Goal: Task Accomplishment & Management: Manage account settings

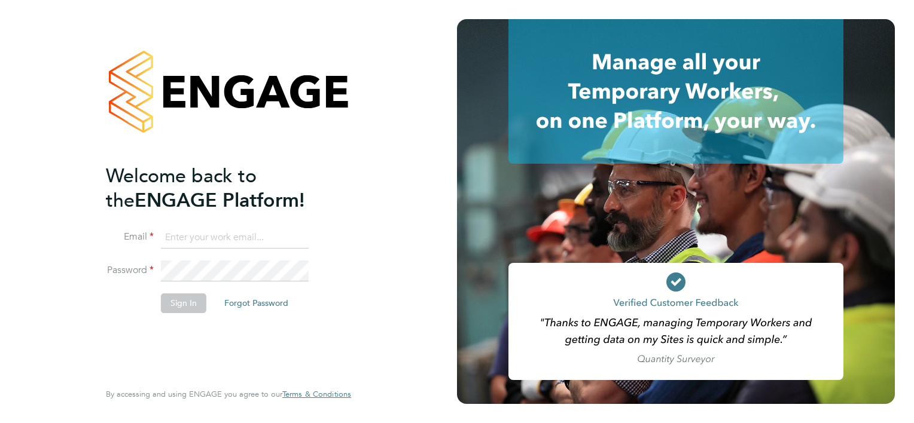
click at [188, 239] on input at bounding box center [235, 238] width 148 height 22
type input "tanya@prsjobs.com"
click at [193, 300] on button "Sign In" at bounding box center [183, 303] width 45 height 19
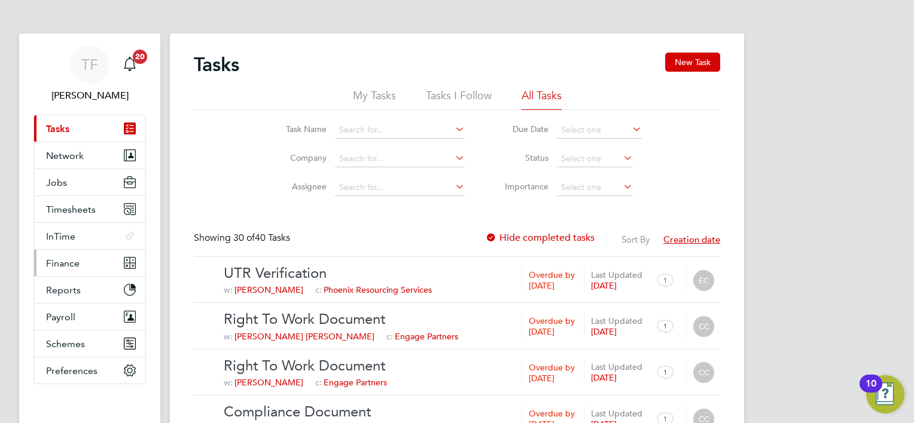
click at [70, 266] on span "Finance" at bounding box center [62, 263] width 33 height 11
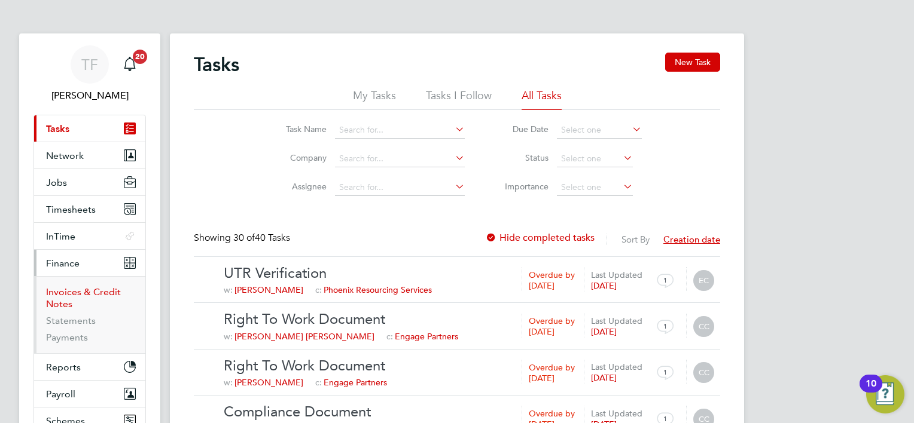
click at [85, 289] on link "Invoices & Credit Notes" at bounding box center [83, 297] width 75 height 23
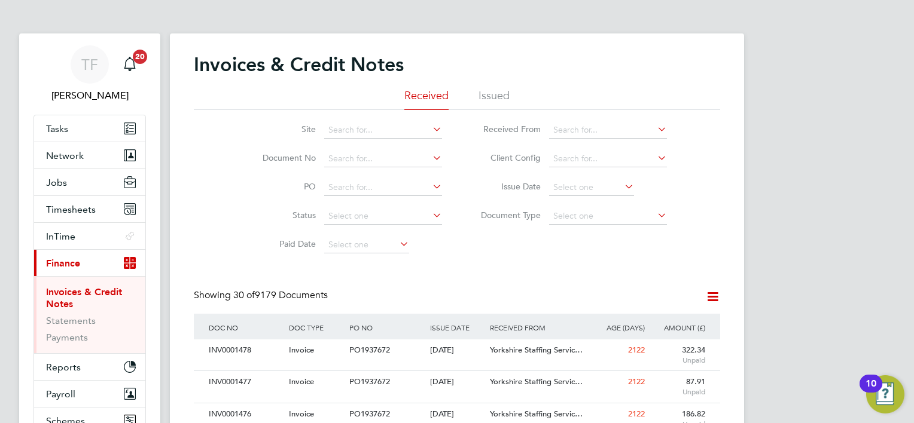
click at [490, 93] on li "Issued" at bounding box center [493, 100] width 31 height 22
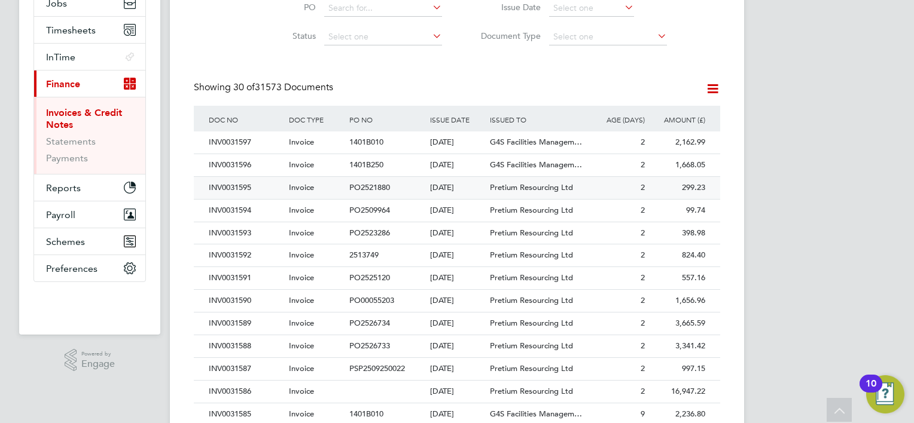
click at [236, 191] on div "INV0031595" at bounding box center [246, 188] width 80 height 22
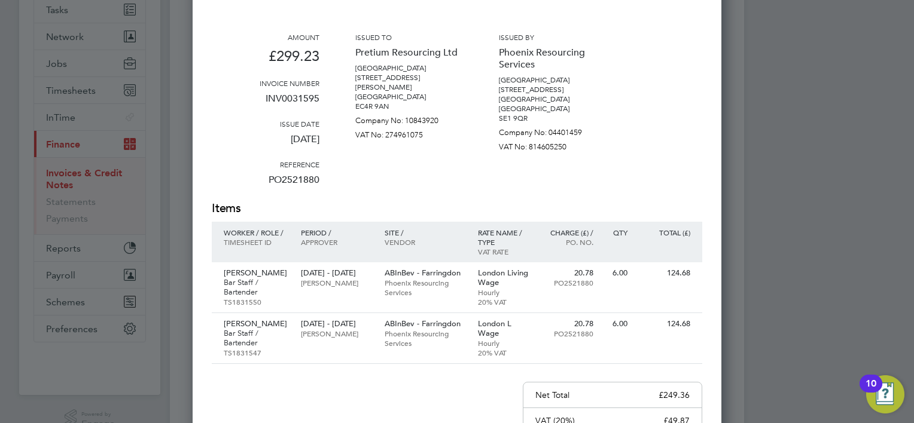
scroll to position [60, 0]
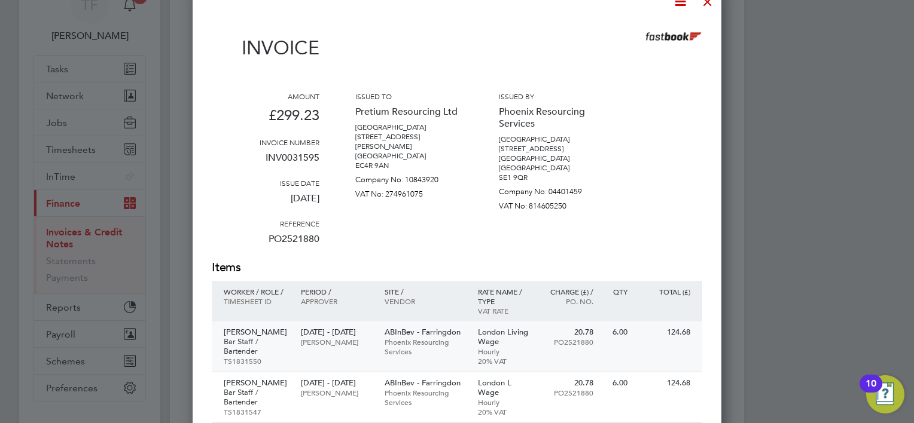
click at [245, 331] on p "Chirag Khurana" at bounding box center [256, 333] width 65 height 10
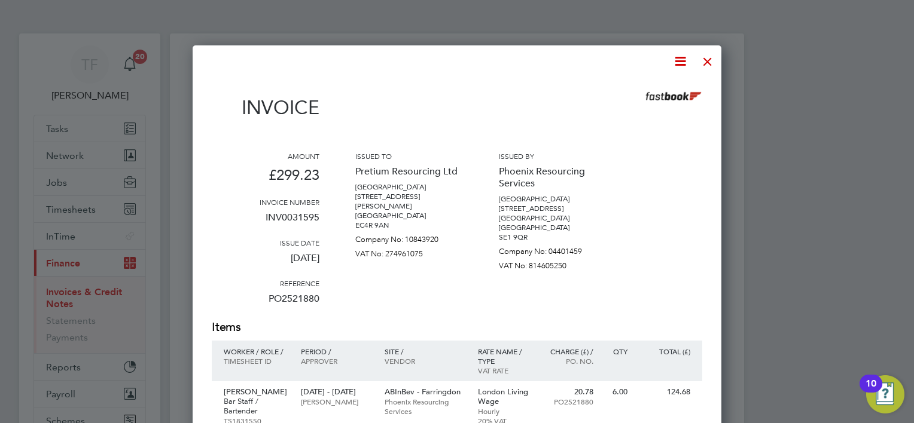
click at [707, 62] on div at bounding box center [708, 59] width 22 height 22
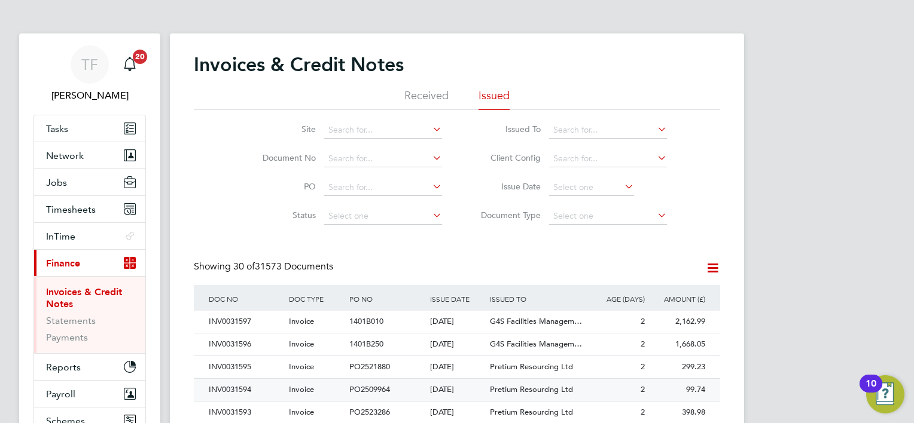
click at [237, 390] on div "INV0031594" at bounding box center [246, 390] width 80 height 22
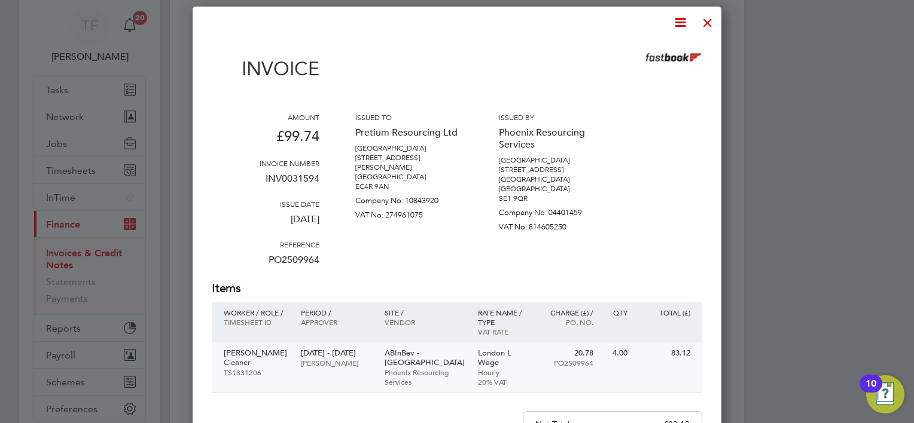
scroll to position [60, 0]
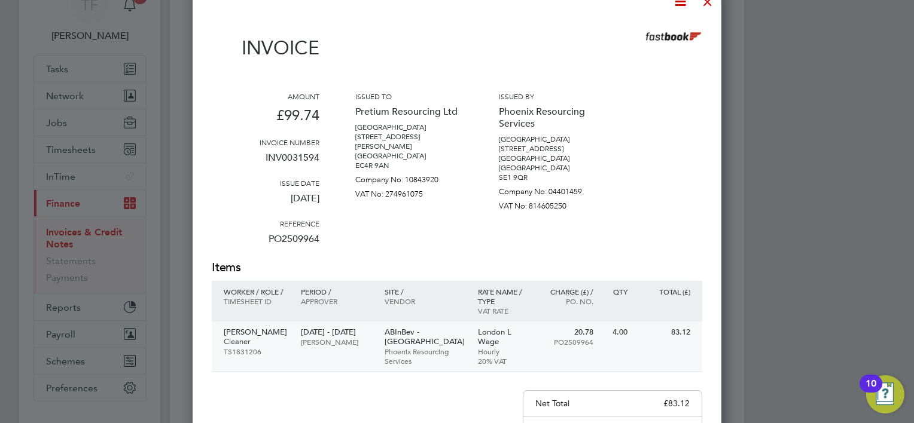
click at [248, 337] on p "Ikechuku Iwuchuku" at bounding box center [256, 333] width 65 height 10
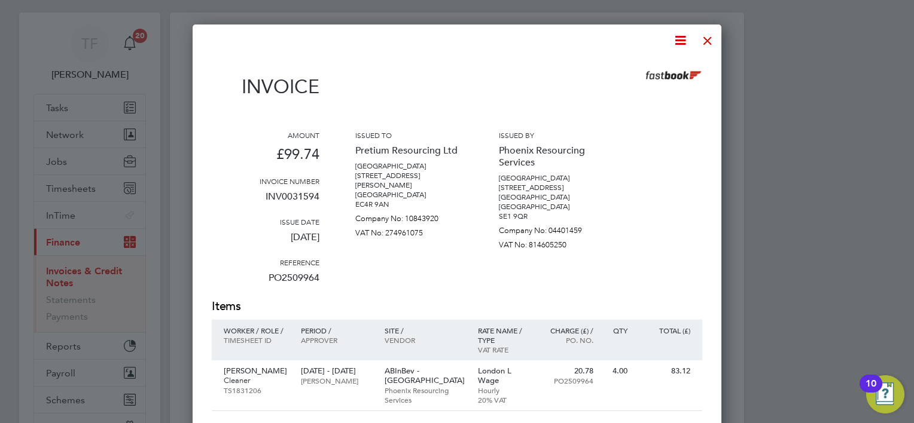
scroll to position [0, 0]
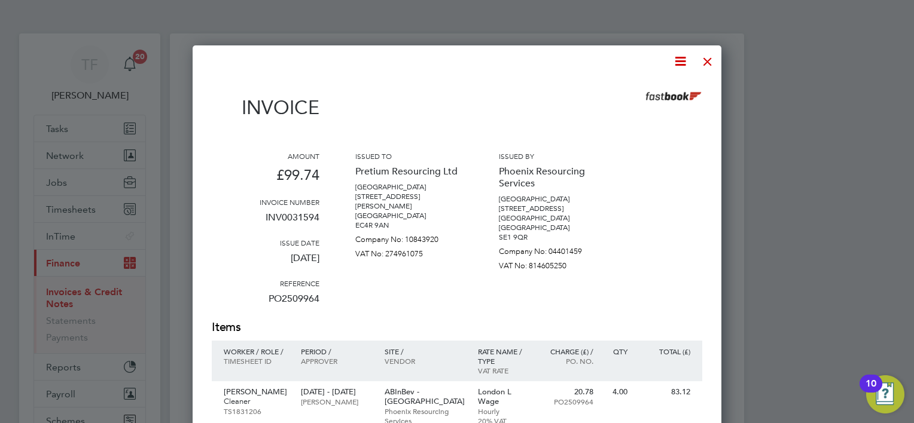
click at [711, 59] on div at bounding box center [708, 59] width 22 height 22
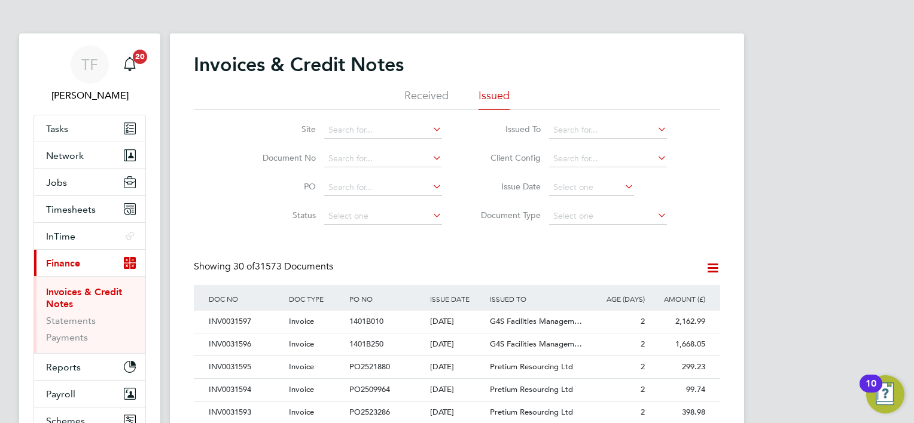
scroll to position [60, 0]
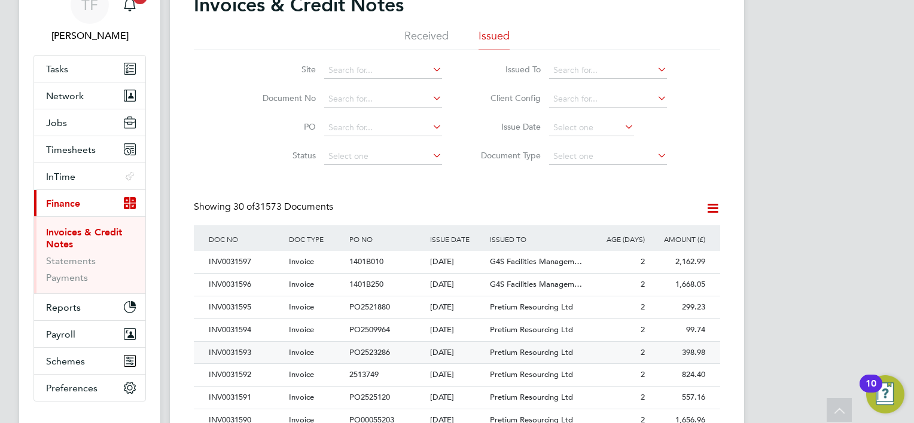
click at [237, 352] on div "INV0031593" at bounding box center [246, 353] width 80 height 22
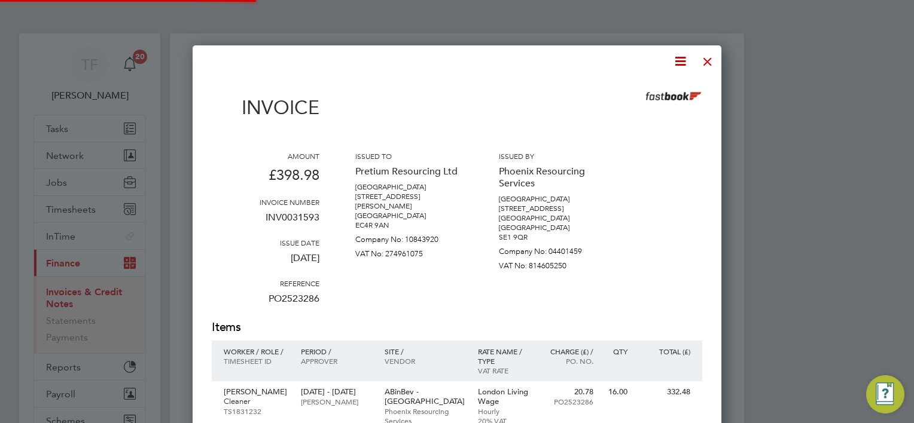
scroll to position [647, 529]
click at [237, 397] on p "Cleaner" at bounding box center [256, 402] width 65 height 10
click at [704, 60] on div at bounding box center [708, 59] width 22 height 22
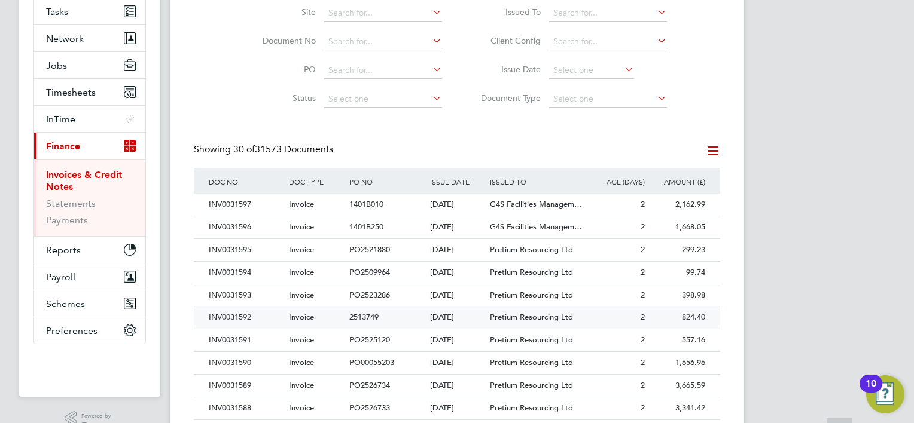
scroll to position [120, 0]
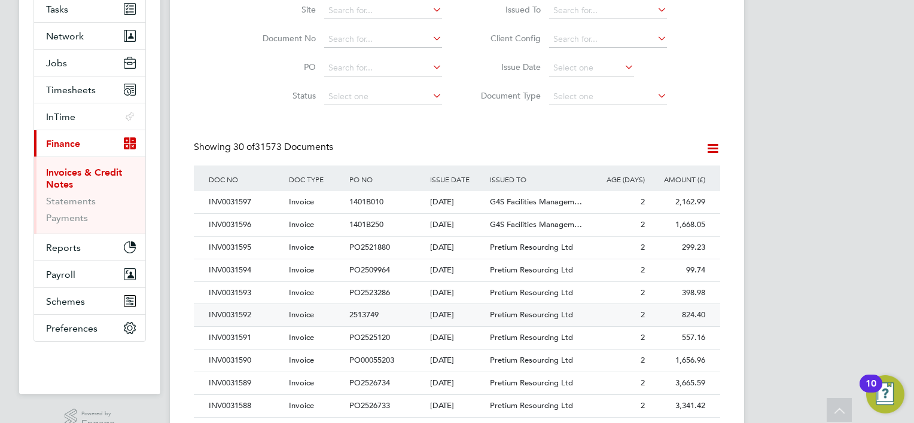
click at [244, 313] on div "INV0031592" at bounding box center [246, 315] width 80 height 22
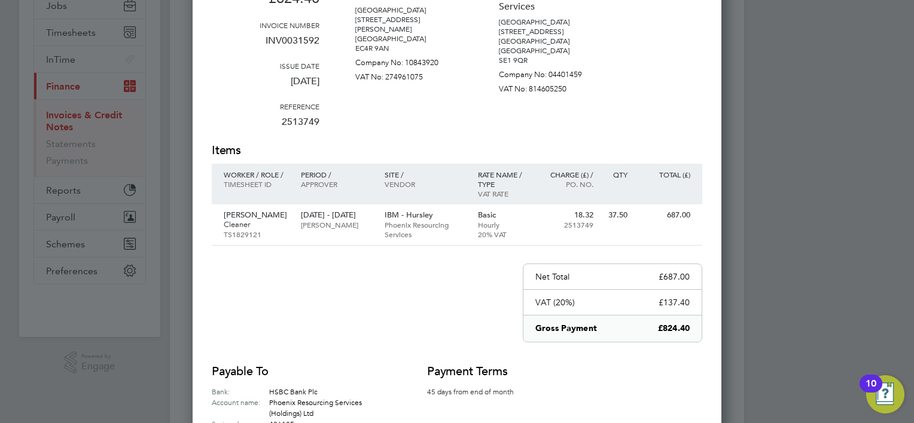
scroll to position [179, 0]
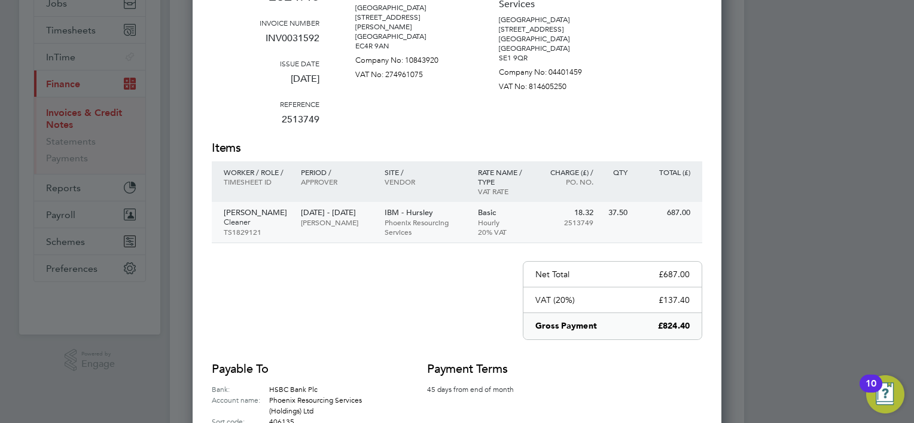
click at [240, 218] on p "Cleaner" at bounding box center [256, 223] width 65 height 10
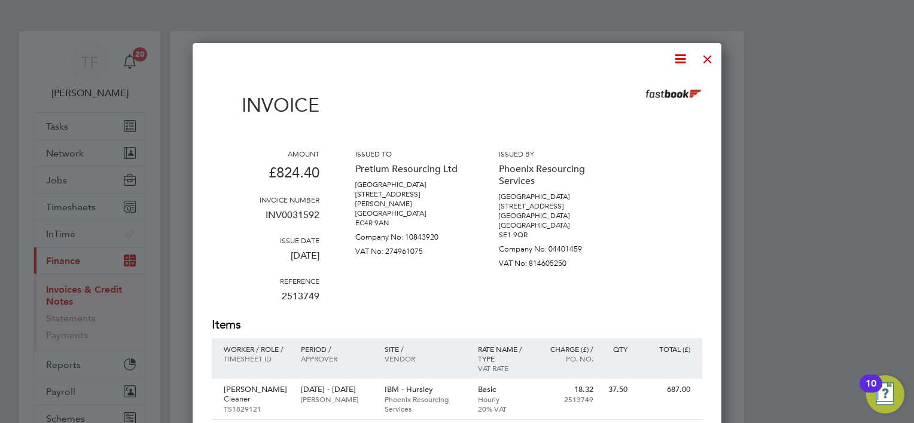
scroll to position [0, 0]
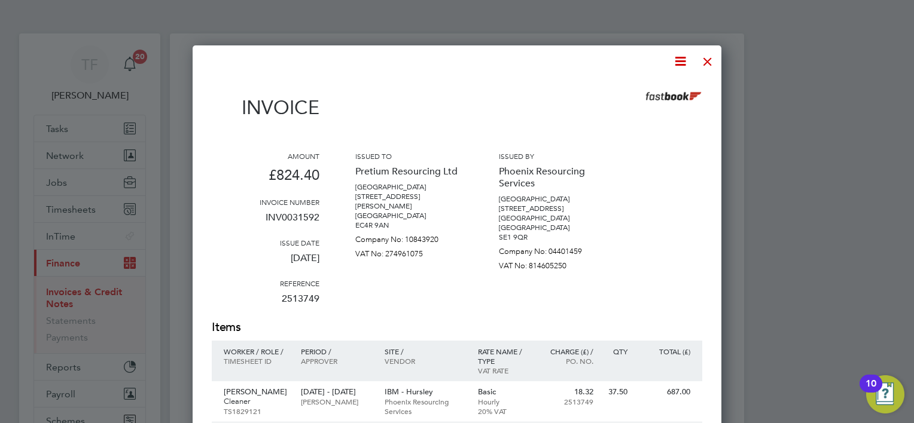
click at [711, 60] on div at bounding box center [708, 59] width 22 height 22
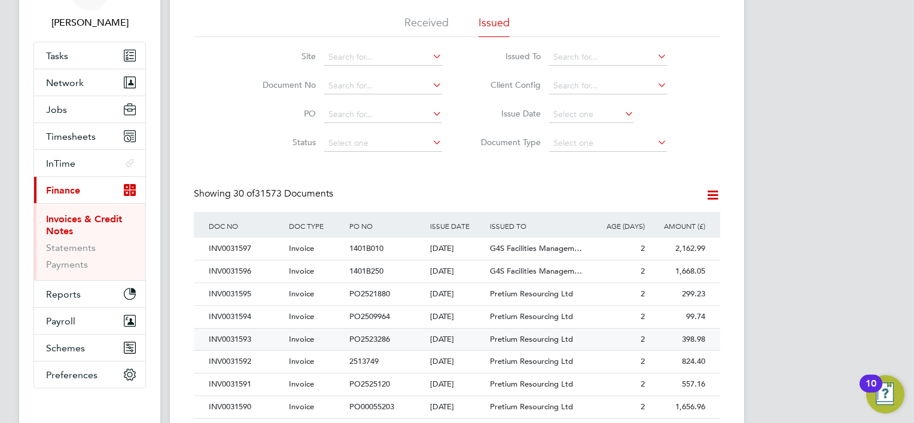
scroll to position [120, 0]
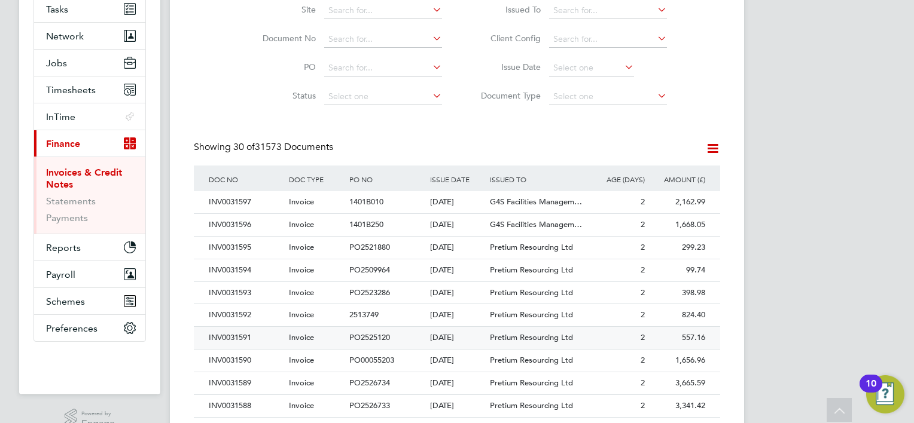
click at [234, 334] on div "INV0031591" at bounding box center [246, 338] width 80 height 22
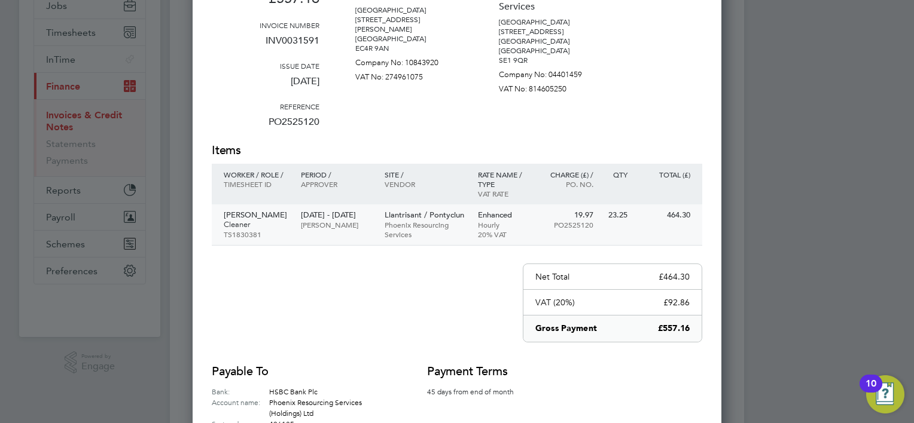
scroll to position [179, 0]
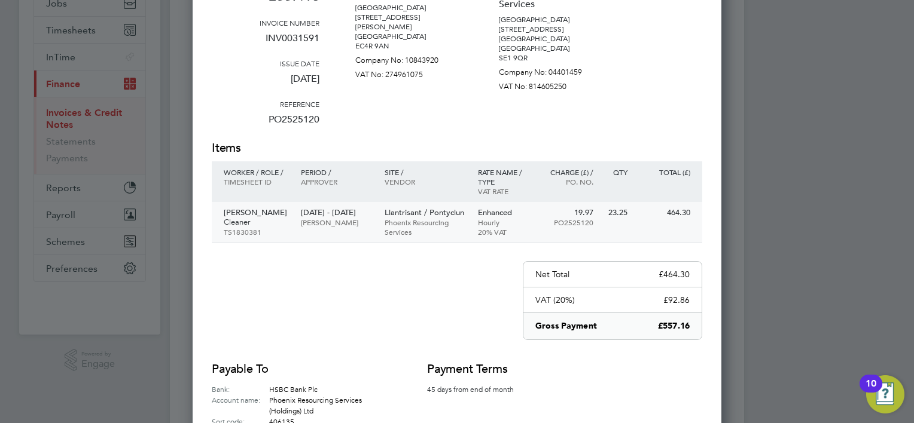
click at [236, 218] on p "Edmilson Caven Santos" at bounding box center [256, 213] width 65 height 10
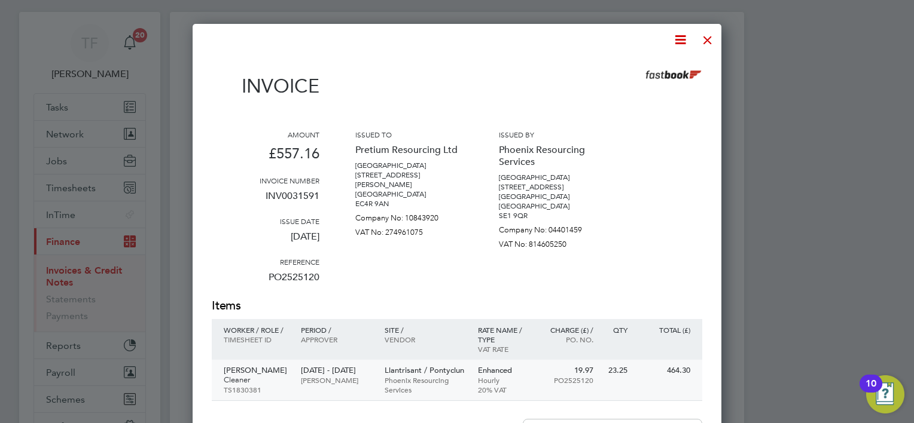
scroll to position [0, 0]
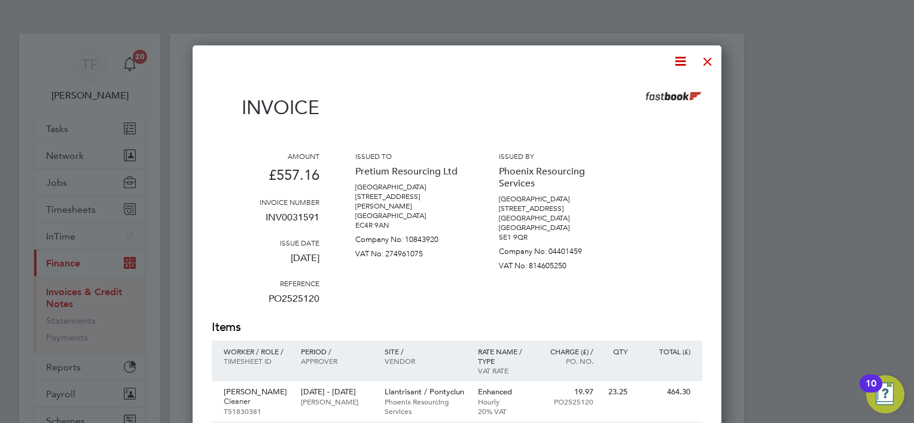
click at [712, 61] on div at bounding box center [708, 59] width 22 height 22
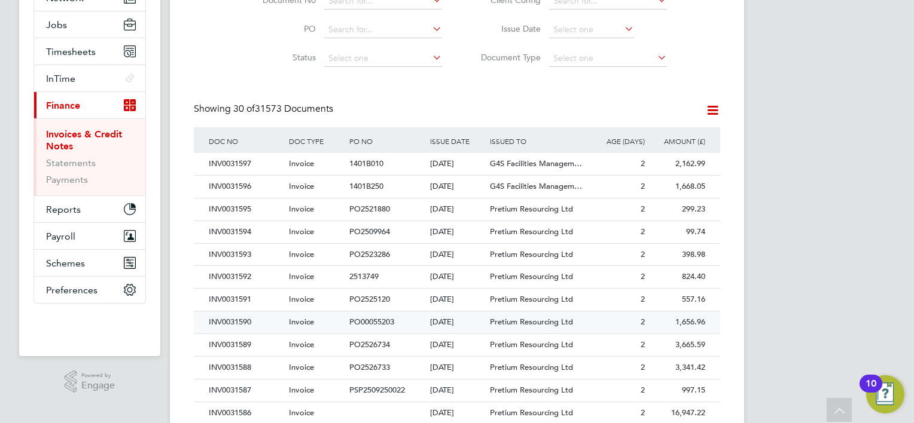
scroll to position [179, 0]
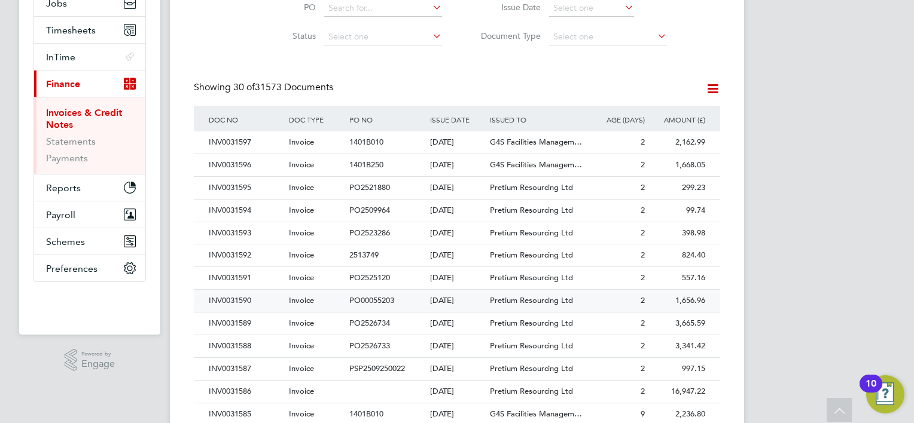
click at [232, 301] on div "INV0031590" at bounding box center [246, 301] width 80 height 22
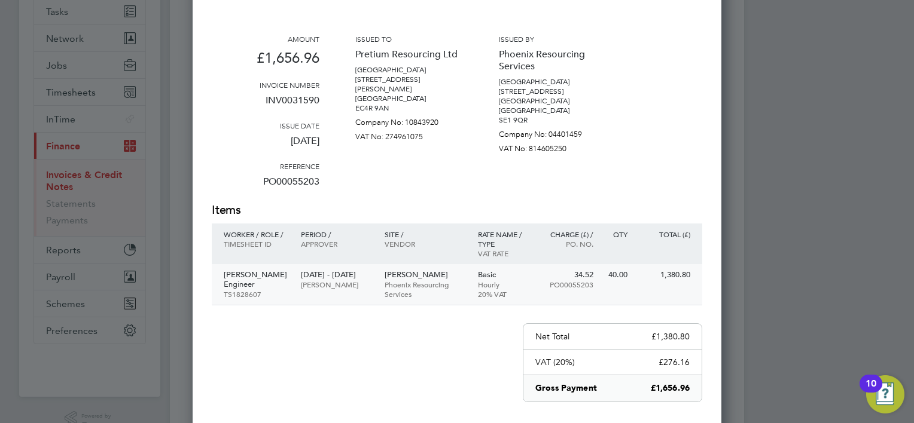
scroll to position [120, 0]
click at [250, 281] on p "Engineer" at bounding box center [256, 283] width 65 height 10
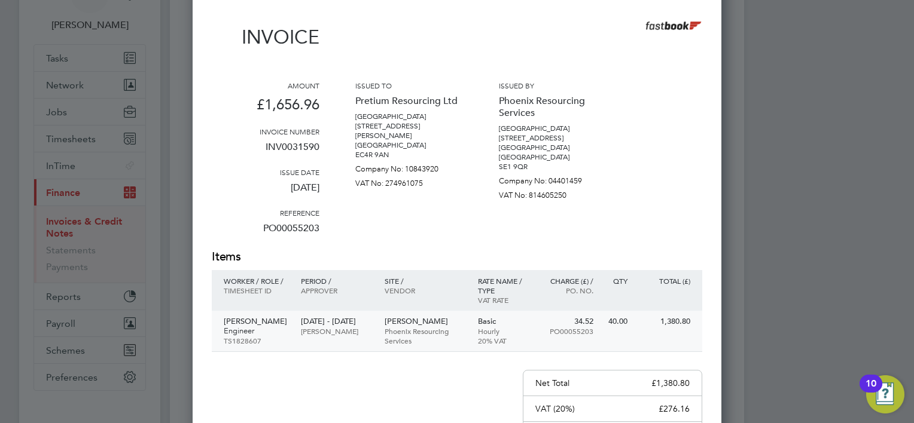
scroll to position [0, 0]
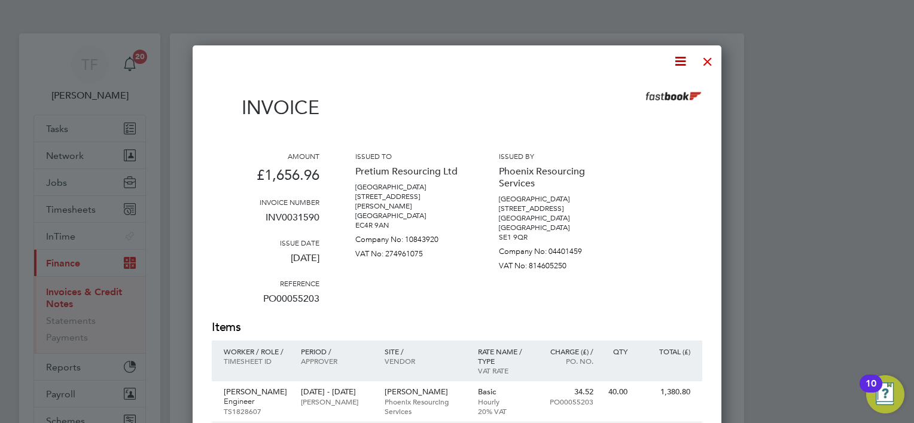
click at [704, 61] on div at bounding box center [708, 59] width 22 height 22
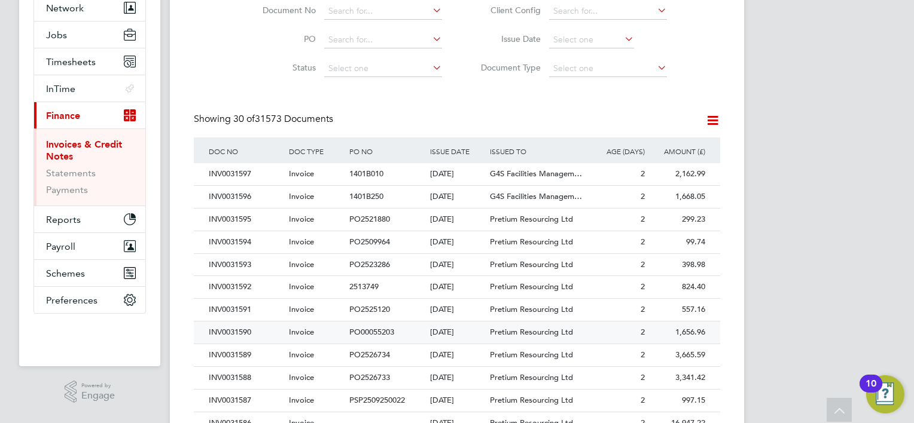
scroll to position [179, 0]
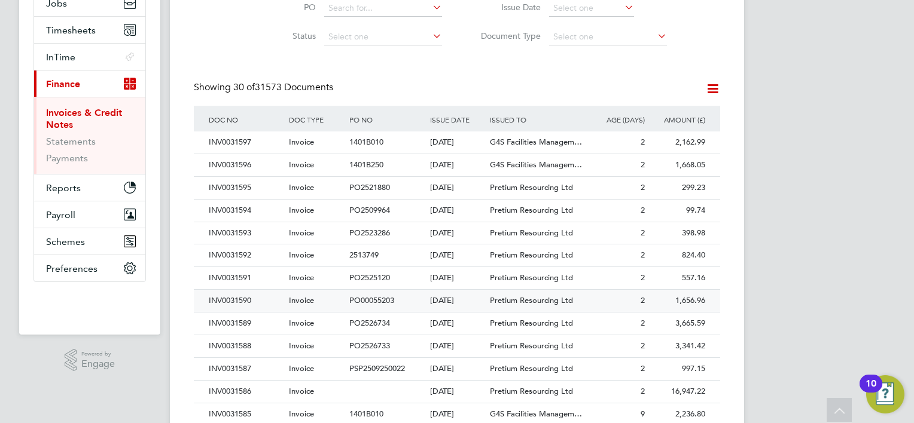
click at [238, 298] on div "INV0031590" at bounding box center [246, 301] width 80 height 22
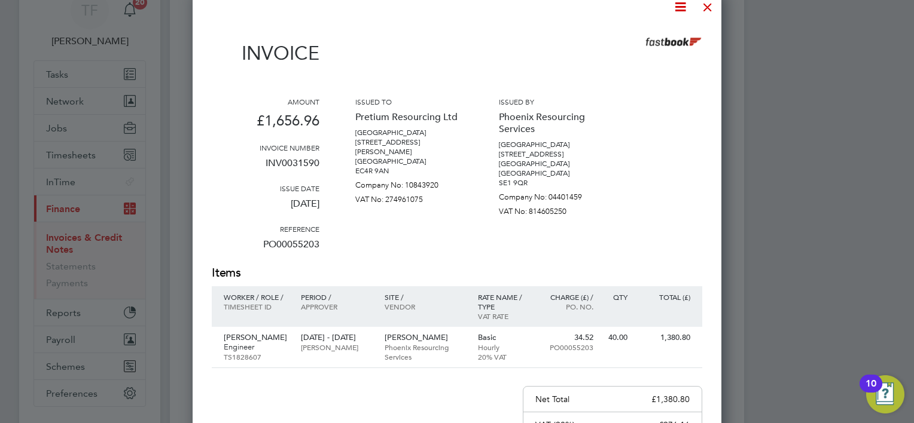
scroll to position [120, 0]
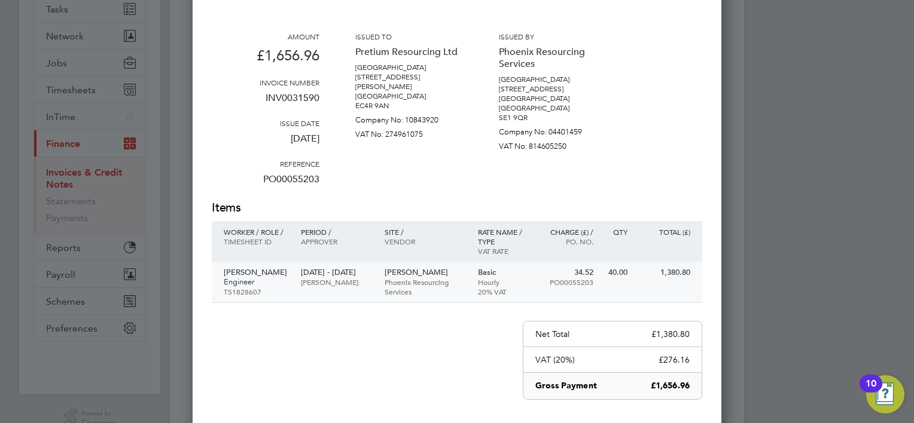
click at [240, 272] on p "Kazim Kaya" at bounding box center [256, 273] width 65 height 10
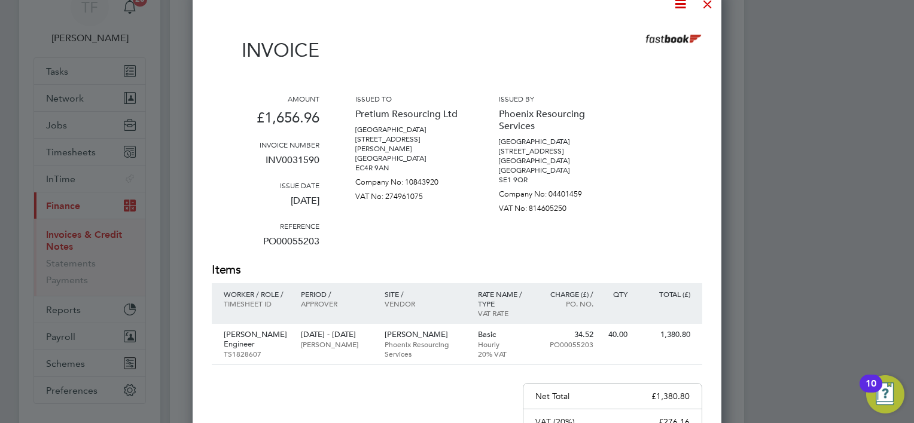
scroll to position [0, 0]
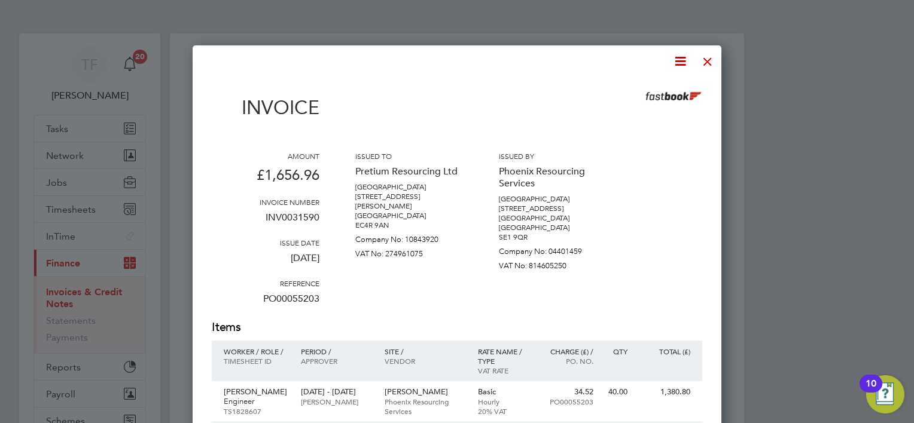
click at [707, 58] on div at bounding box center [708, 59] width 22 height 22
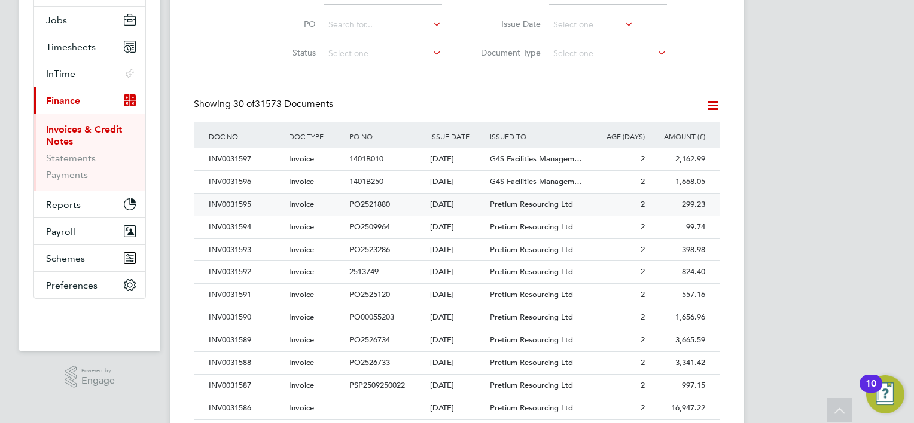
scroll to position [239, 0]
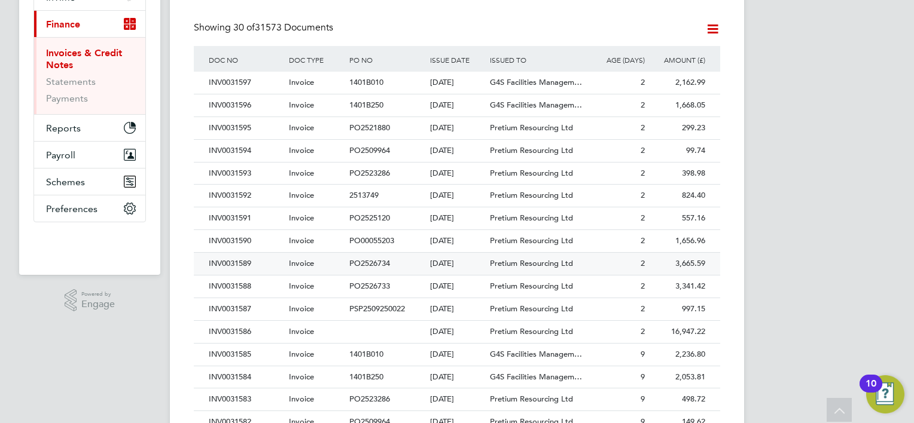
click at [220, 259] on div "INV0031589" at bounding box center [246, 264] width 80 height 22
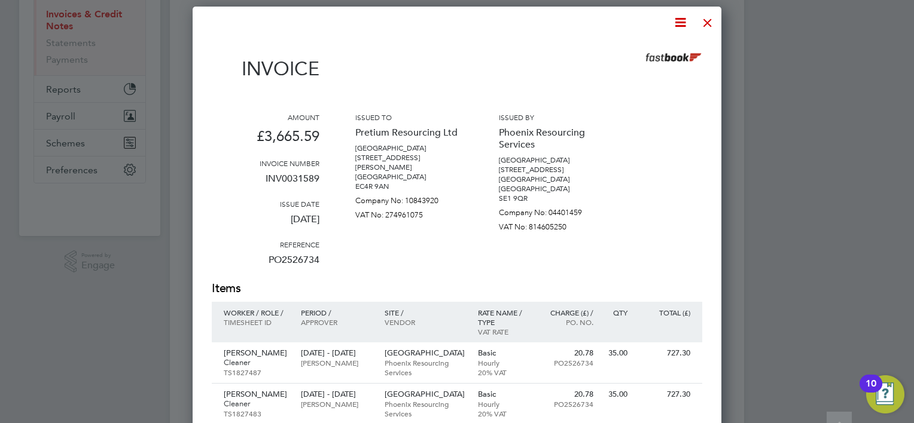
scroll to position [299, 0]
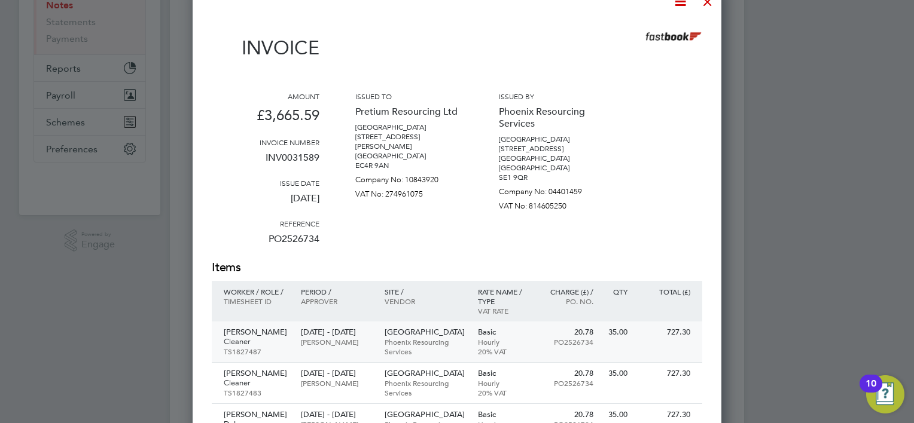
click at [245, 333] on p "Olivia Atta Durowaa" at bounding box center [256, 333] width 65 height 10
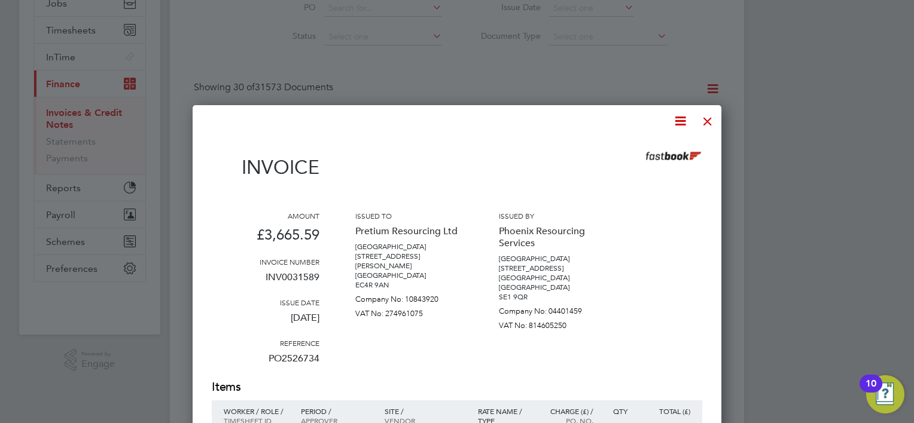
click at [707, 117] on div at bounding box center [708, 119] width 22 height 22
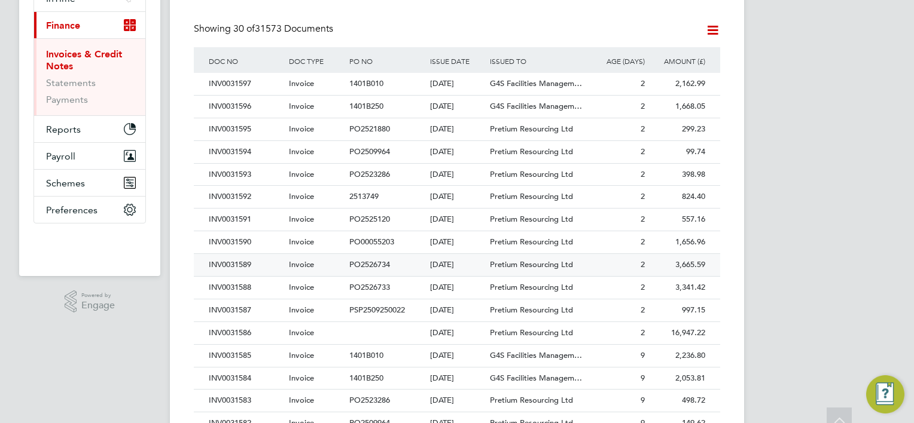
scroll to position [239, 0]
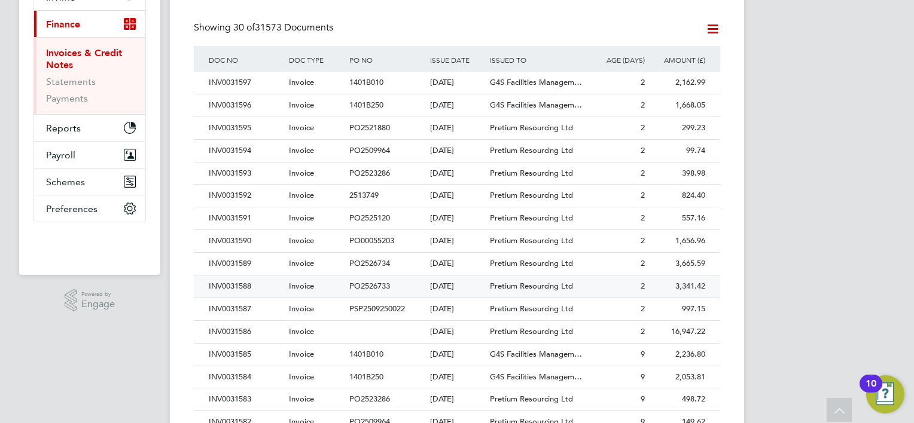
click at [225, 285] on div "INV0031588" at bounding box center [246, 287] width 80 height 22
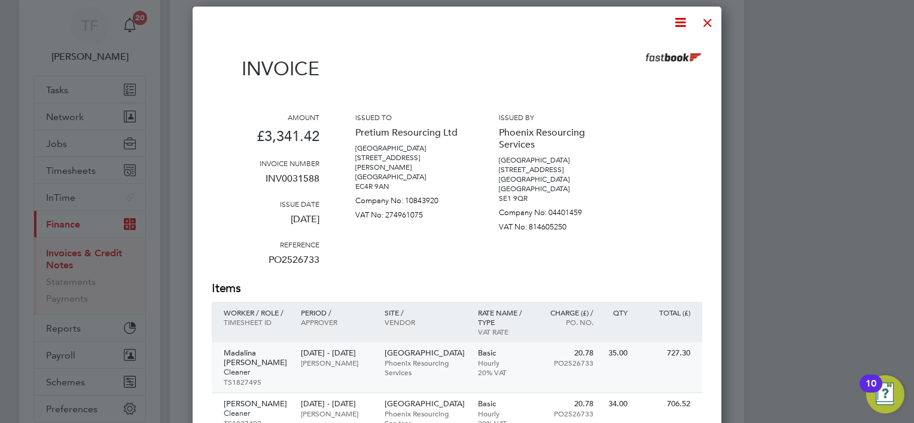
scroll to position [60, 0]
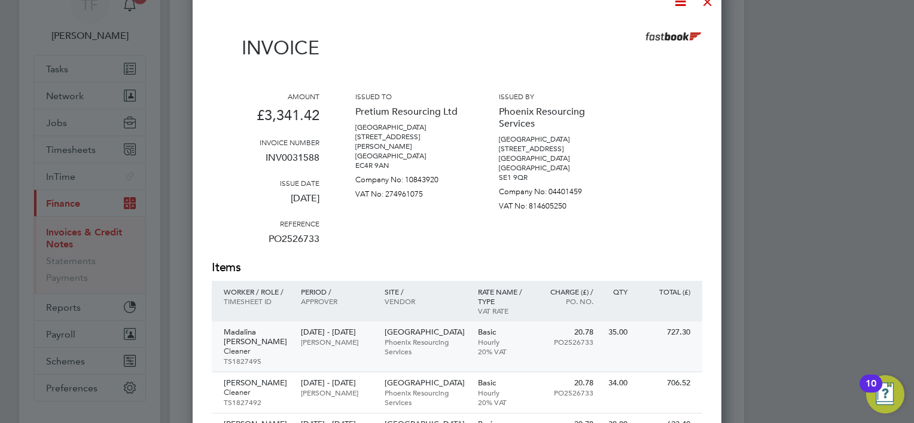
click at [242, 333] on p "Madalina Florentina Botezatu" at bounding box center [256, 337] width 65 height 19
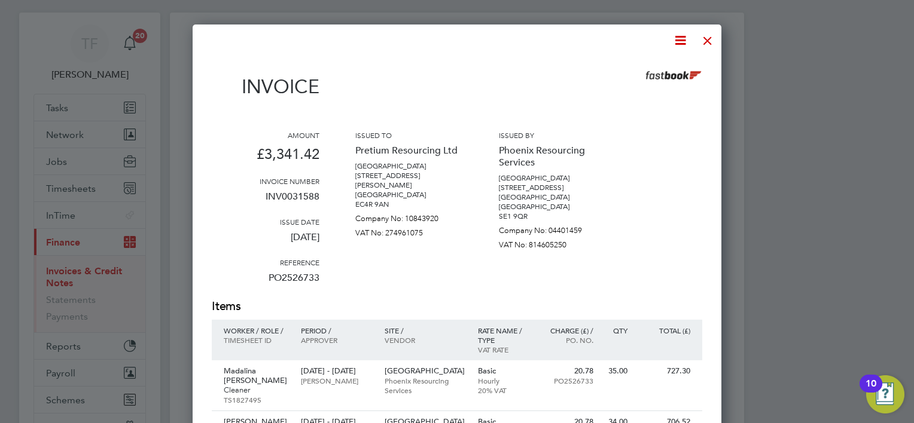
scroll to position [0, 0]
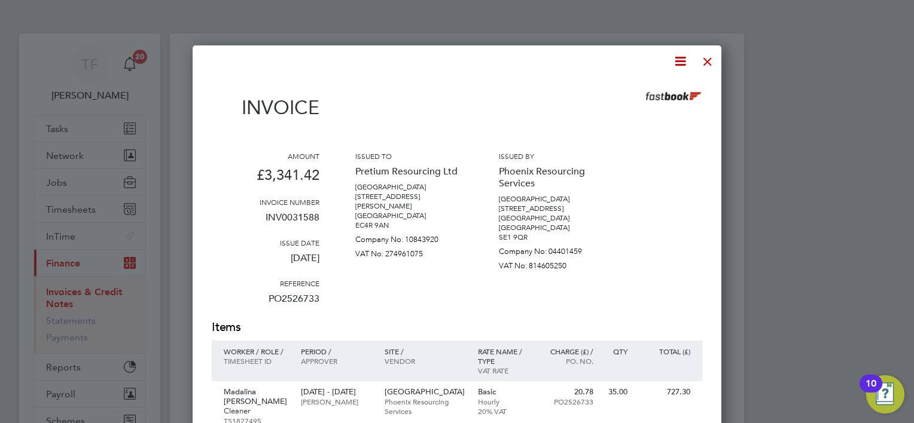
click at [705, 57] on div at bounding box center [708, 59] width 22 height 22
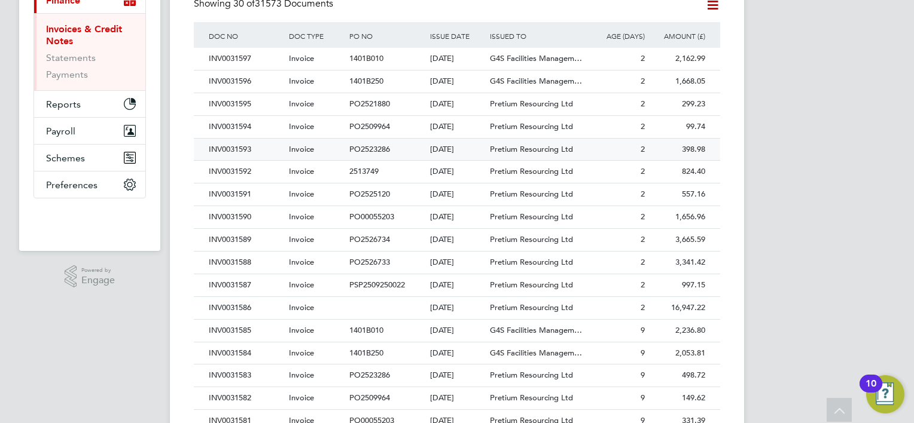
scroll to position [299, 0]
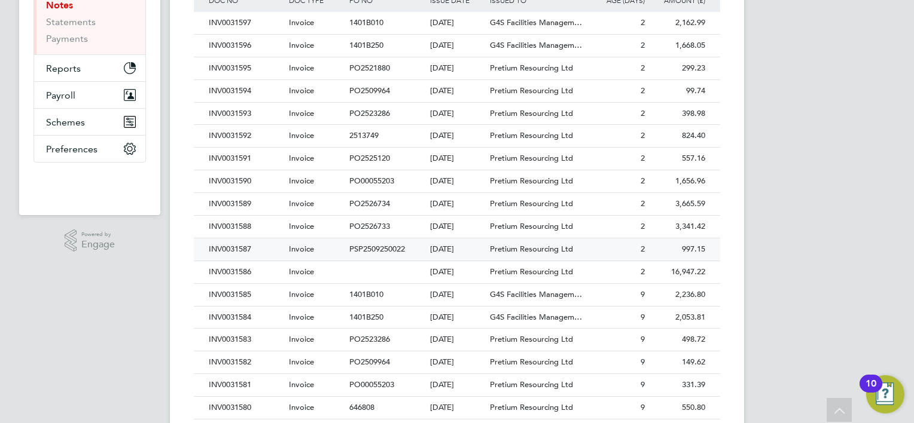
click at [239, 248] on div "INV0031587" at bounding box center [246, 250] width 80 height 22
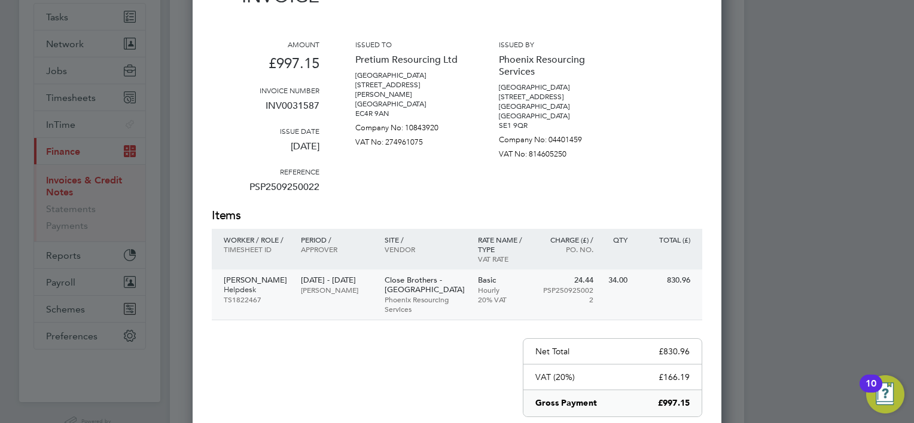
scroll to position [120, 0]
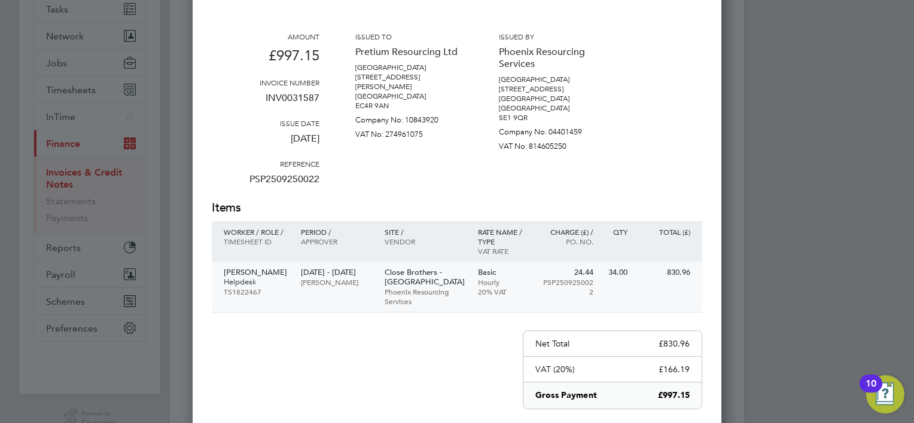
click at [243, 273] on p "Nasheera Bowes" at bounding box center [256, 273] width 65 height 10
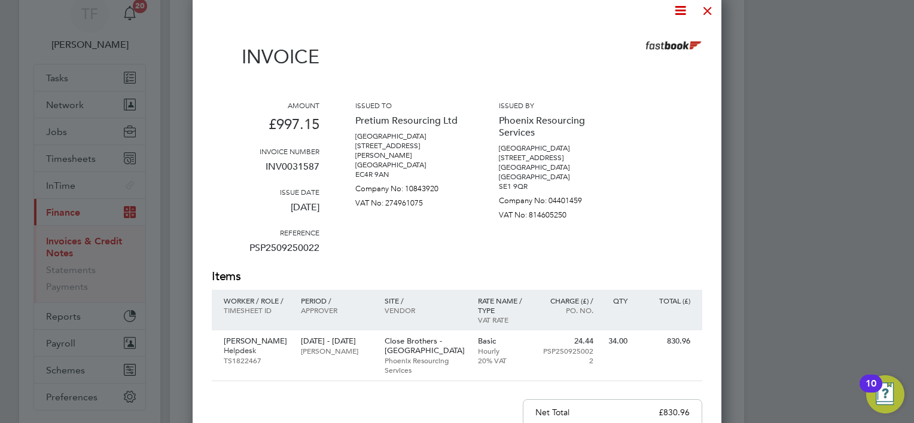
scroll to position [0, 0]
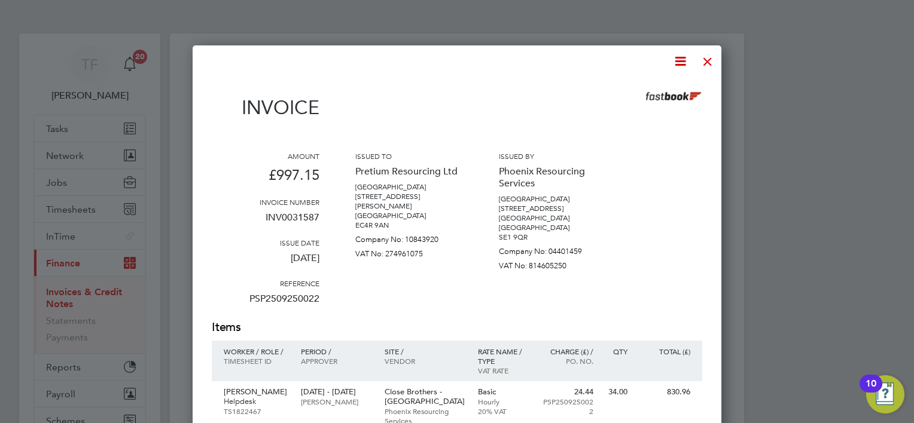
click at [707, 62] on div at bounding box center [708, 59] width 22 height 22
